Goal: Task Accomplishment & Management: Complete application form

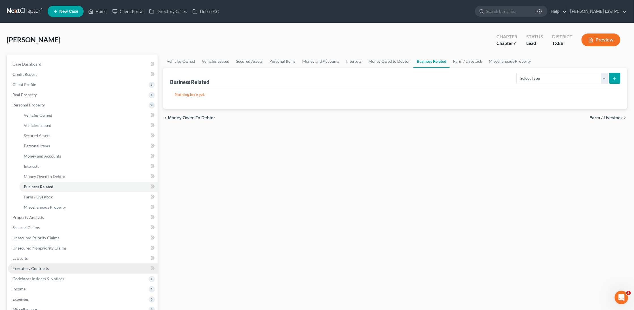
click at [22, 266] on span "Executory Contracts" at bounding box center [30, 268] width 36 height 5
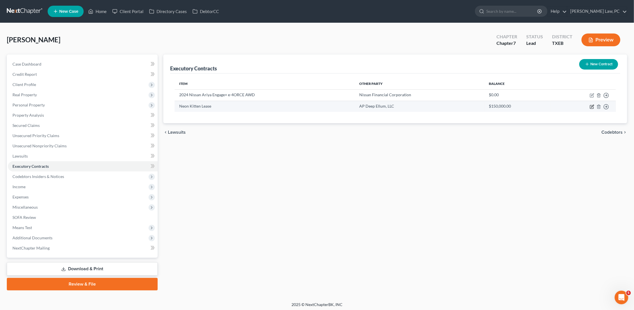
click at [592, 105] on icon "button" at bounding box center [591, 106] width 3 height 3
select select "3"
select select "28"
select select "0"
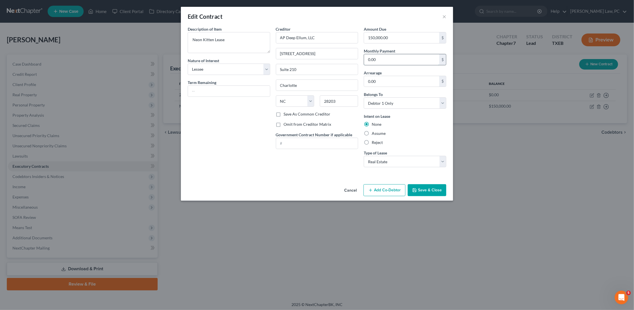
click at [391, 59] on input "0.00" at bounding box center [401, 59] width 75 height 11
type input "15,000"
click at [433, 186] on button "Save & Close" at bounding box center [427, 190] width 39 height 12
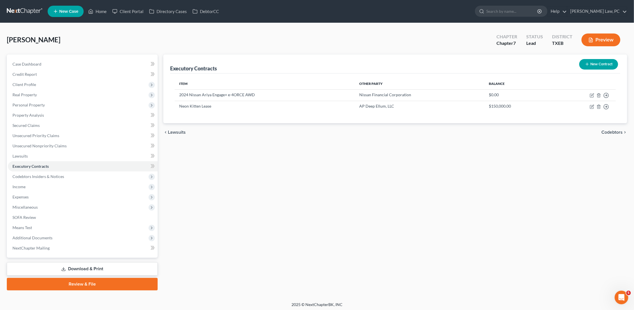
click at [25, 9] on link at bounding box center [25, 11] width 36 height 10
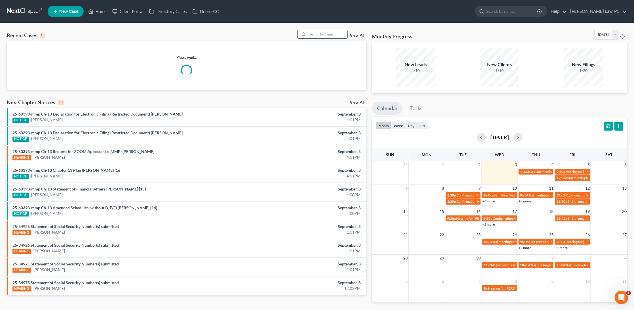
click at [327, 33] on input "search" at bounding box center [328, 34] width 40 height 8
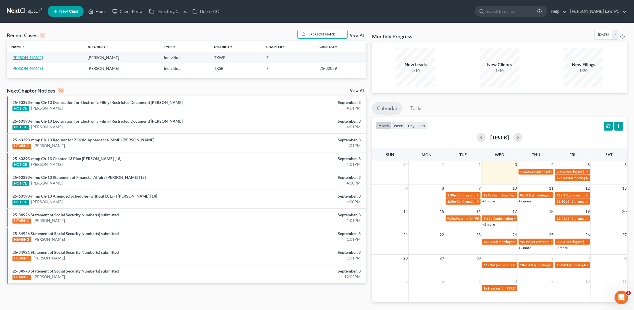
type input "[PERSON_NAME]"
click at [32, 57] on link "[PERSON_NAME]" at bounding box center [26, 57] width 31 height 5
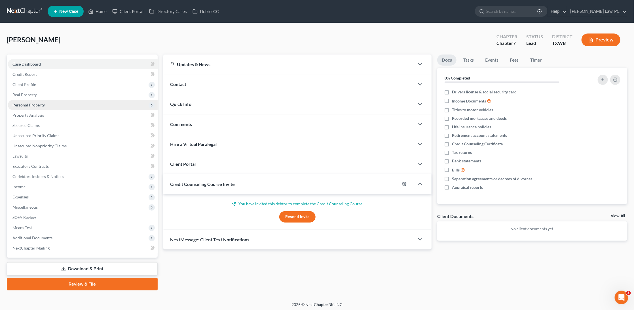
click at [44, 102] on span "Personal Property" at bounding box center [28, 104] width 32 height 5
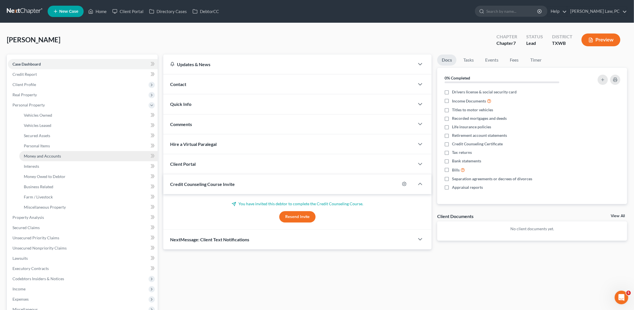
click at [50, 153] on span "Money and Accounts" at bounding box center [42, 155] width 37 height 5
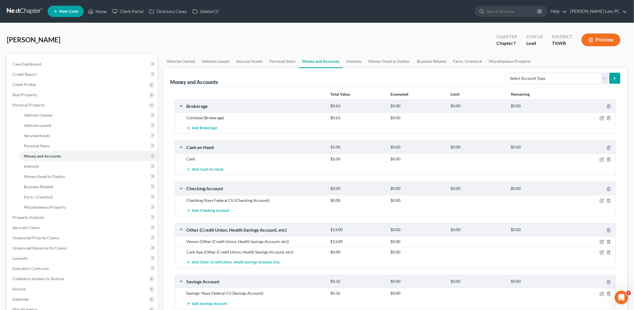
click at [20, 11] on link at bounding box center [25, 11] width 36 height 10
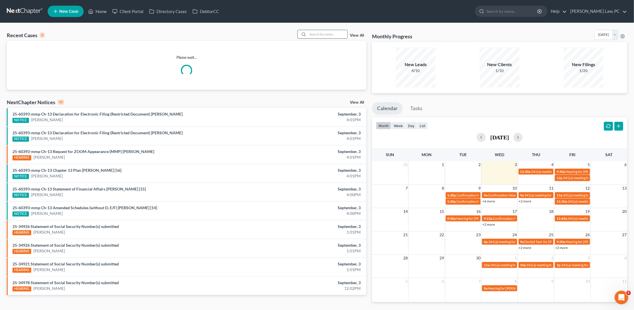
click at [324, 37] on input "search" at bounding box center [328, 34] width 40 height 8
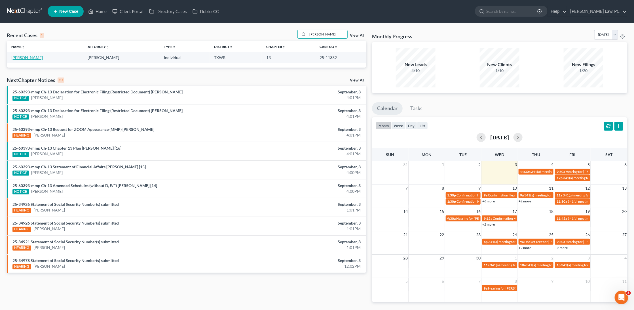
type input "yanez"
click at [26, 58] on link "[PERSON_NAME]" at bounding box center [26, 57] width 31 height 5
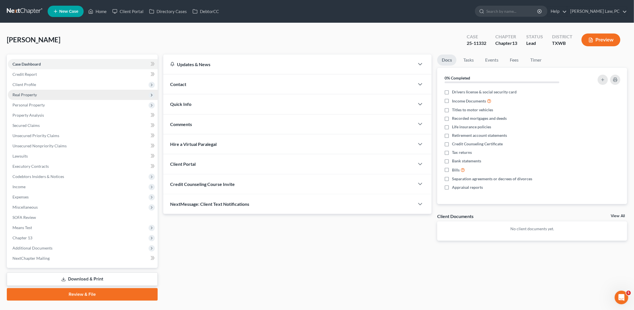
click at [32, 96] on span "Real Property" at bounding box center [83, 95] width 150 height 10
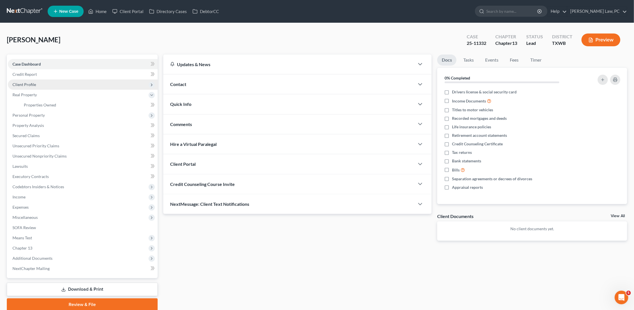
click at [31, 82] on span "Client Profile" at bounding box center [24, 84] width 24 height 5
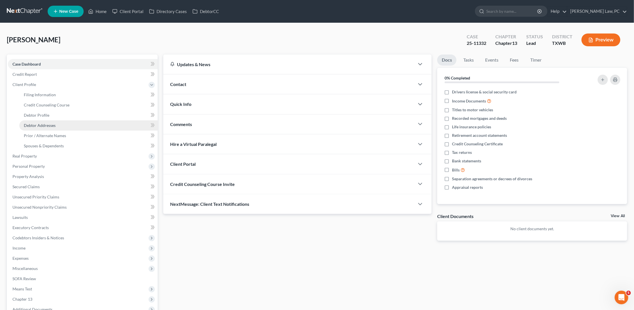
click at [50, 123] on span "Debtor Addresses" at bounding box center [40, 125] width 32 height 5
